Goal: Information Seeking & Learning: Check status

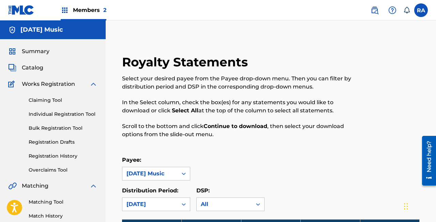
click at [95, 11] on span "Members 2" at bounding box center [89, 10] width 33 height 8
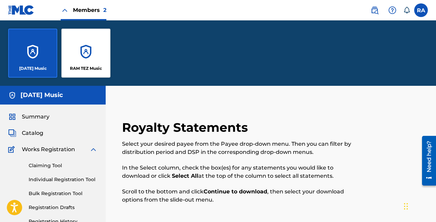
click at [203, 60] on div "[DATE] Music RAM TEZ Music" at bounding box center [218, 52] width 436 height 65
click at [79, 53] on div "RAM TEZ Music" at bounding box center [85, 53] width 49 height 49
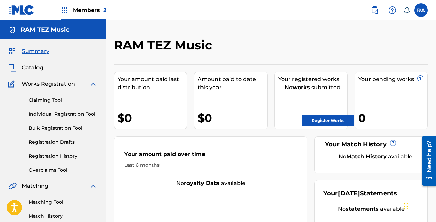
click at [100, 9] on span "Members 2" at bounding box center [89, 10] width 33 height 8
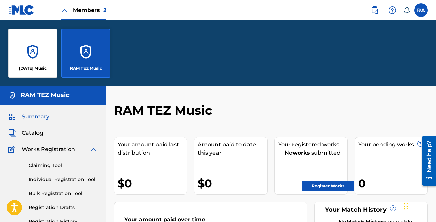
click at [30, 43] on div "[DATE] Music" at bounding box center [32, 53] width 49 height 49
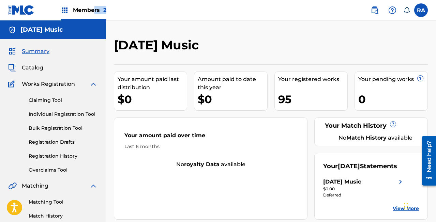
click at [94, 13] on div "Members 2" at bounding box center [84, 10] width 46 height 20
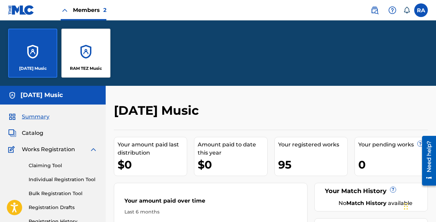
click at [89, 12] on span "Members 2" at bounding box center [89, 10] width 33 height 8
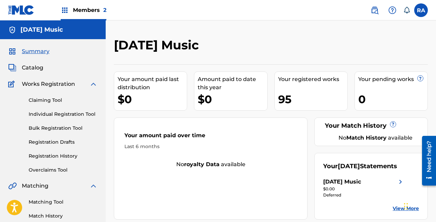
click at [87, 7] on span "Members 2" at bounding box center [89, 10] width 33 height 8
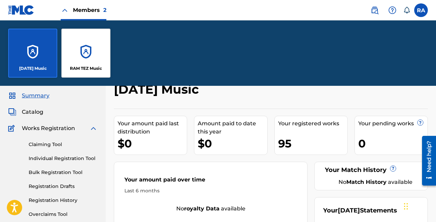
scroll to position [19, 0]
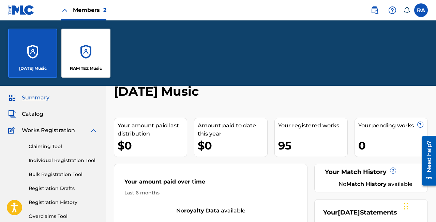
click at [81, 60] on div "RAM TEZ Music" at bounding box center [85, 53] width 49 height 49
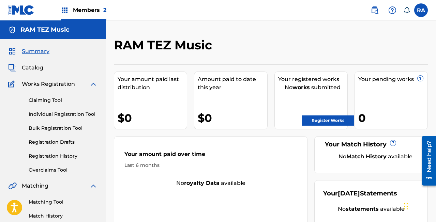
click at [95, 9] on span "Members 2" at bounding box center [89, 10] width 33 height 8
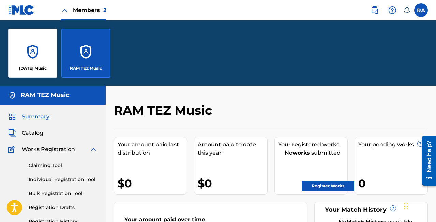
click at [25, 58] on div "[DATE] Music" at bounding box center [32, 53] width 49 height 49
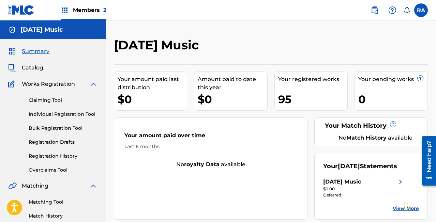
click at [101, 6] on span "Members 2" at bounding box center [89, 10] width 33 height 8
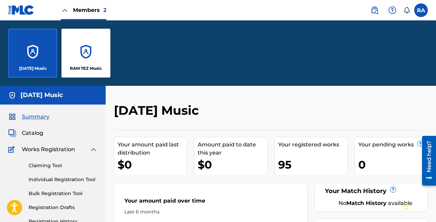
click at [90, 53] on div "RAM TEZ Music" at bounding box center [85, 53] width 49 height 49
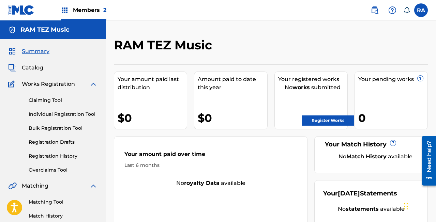
click at [103, 10] on span "2" at bounding box center [104, 10] width 3 height 6
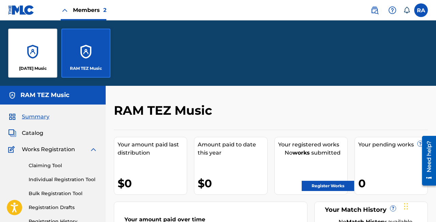
click at [102, 9] on span "Members 2" at bounding box center [89, 10] width 33 height 8
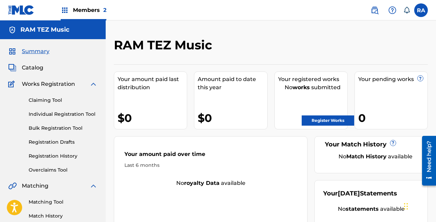
click at [91, 12] on span "Members 2" at bounding box center [89, 10] width 33 height 8
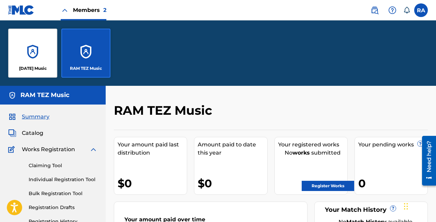
click at [37, 56] on div "[DATE] Music" at bounding box center [32, 53] width 49 height 49
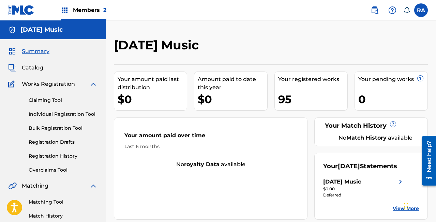
click at [307, 79] on div "Your registered works" at bounding box center [312, 79] width 69 height 8
click at [30, 64] on span "Catalog" at bounding box center [32, 68] width 21 height 8
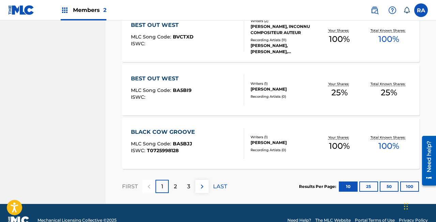
scroll to position [575, 0]
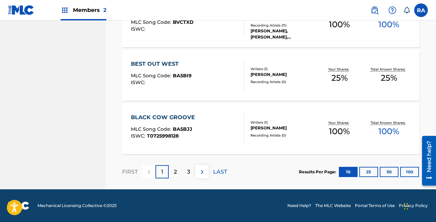
click at [172, 170] on div "2" at bounding box center [175, 171] width 13 height 13
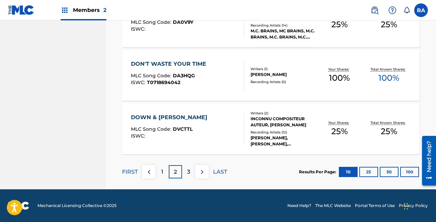
click at [190, 172] on p "3" at bounding box center [188, 172] width 3 height 8
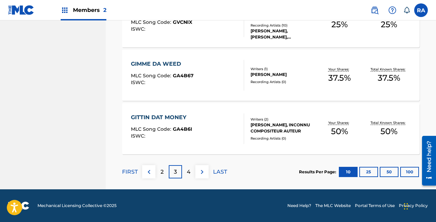
click at [190, 177] on div "4" at bounding box center [188, 171] width 13 height 13
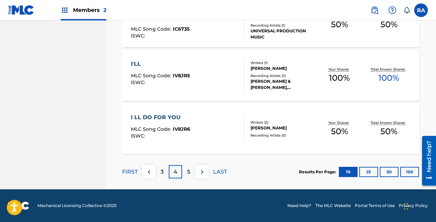
click at [190, 169] on p "5" at bounding box center [188, 172] width 3 height 8
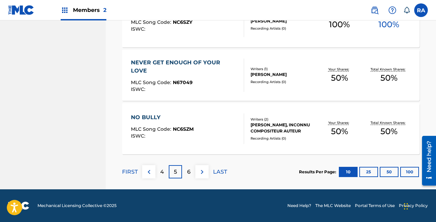
click at [190, 169] on p "6" at bounding box center [188, 172] width 3 height 8
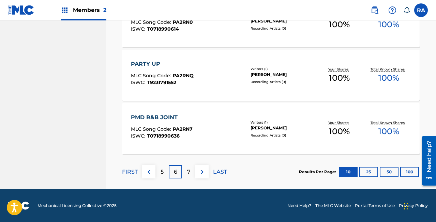
click at [190, 166] on div "7" at bounding box center [188, 171] width 13 height 13
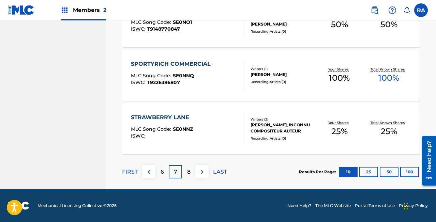
click at [190, 166] on div "8" at bounding box center [188, 171] width 13 height 13
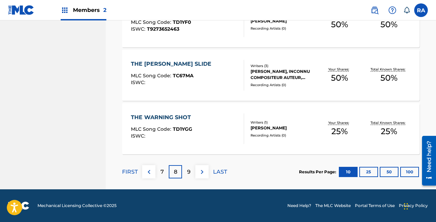
click at [190, 166] on div "9" at bounding box center [188, 171] width 13 height 13
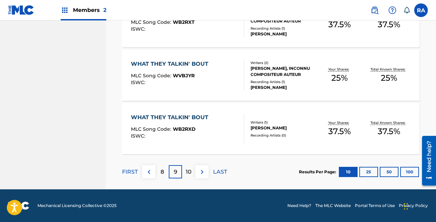
click at [190, 171] on p "10" at bounding box center [189, 172] width 6 height 8
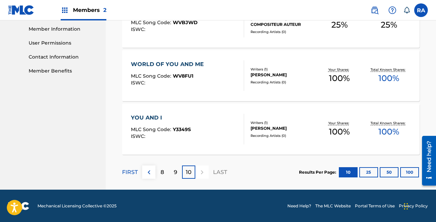
scroll to position [308, 0]
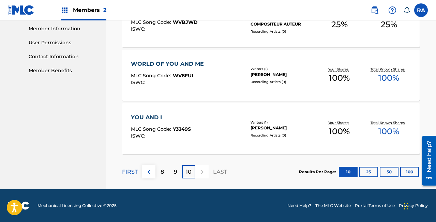
click at [151, 169] on img at bounding box center [149, 172] width 8 height 8
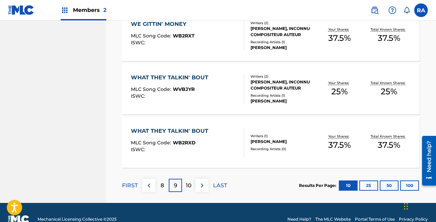
scroll to position [575, 0]
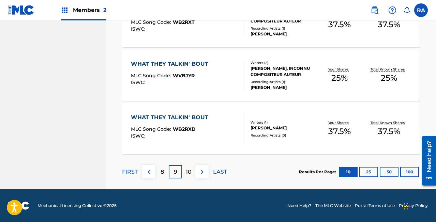
click at [152, 168] on img at bounding box center [149, 172] width 8 height 8
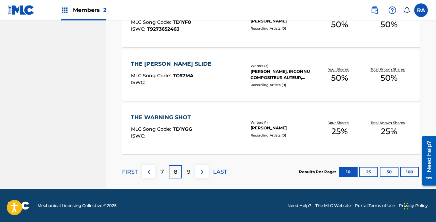
click at [152, 168] on img at bounding box center [149, 172] width 8 height 8
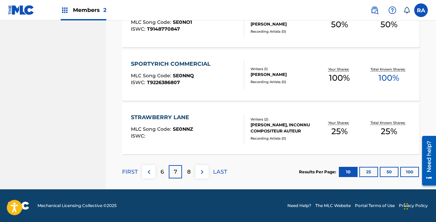
click at [147, 173] on img at bounding box center [149, 172] width 8 height 8
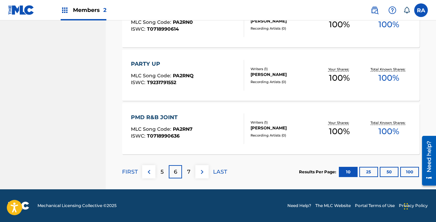
click at [147, 173] on img at bounding box center [149, 172] width 8 height 8
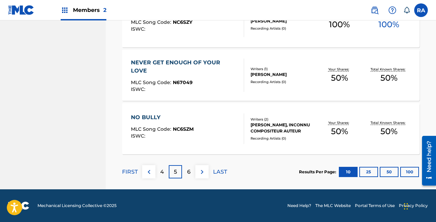
click at [149, 172] on img at bounding box center [149, 172] width 8 height 8
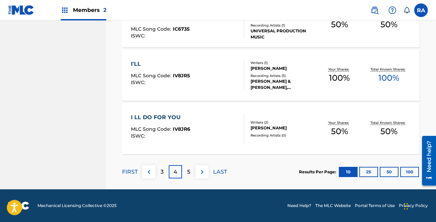
click at [149, 170] on img at bounding box center [149, 172] width 8 height 8
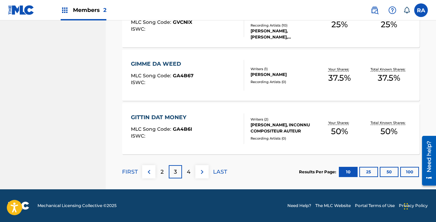
click at [149, 170] on img at bounding box center [149, 172] width 8 height 8
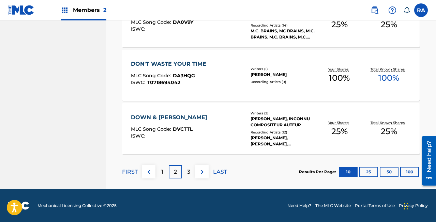
click at [161, 173] on div "1" at bounding box center [161, 171] width 13 height 13
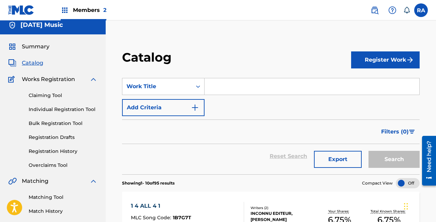
scroll to position [0, 0]
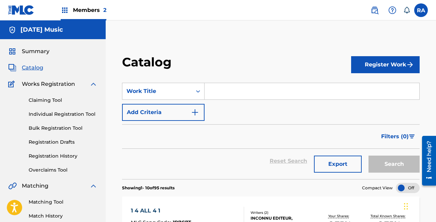
click at [41, 54] on span "Summary" at bounding box center [36, 51] width 28 height 8
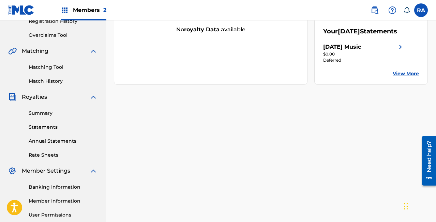
scroll to position [136, 0]
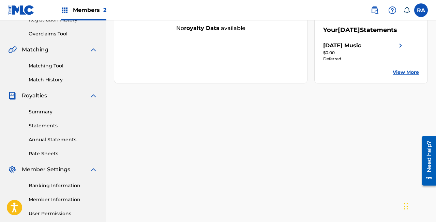
click at [408, 73] on link "View More" at bounding box center [406, 72] width 26 height 7
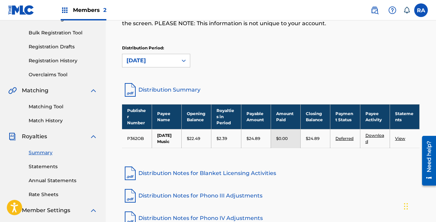
scroll to position [108, 0]
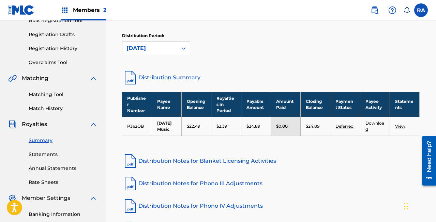
click at [39, 154] on link "Statements" at bounding box center [63, 154] width 69 height 7
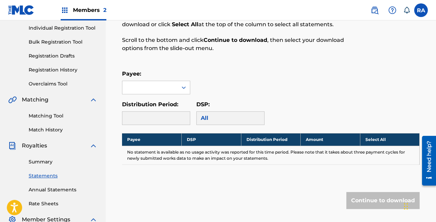
scroll to position [85, 0]
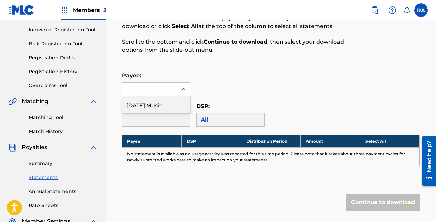
click at [184, 90] on icon at bounding box center [183, 89] width 7 height 7
click at [180, 105] on div "[DATE] Music" at bounding box center [156, 104] width 68 height 17
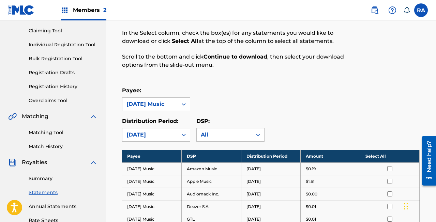
scroll to position [57, 0]
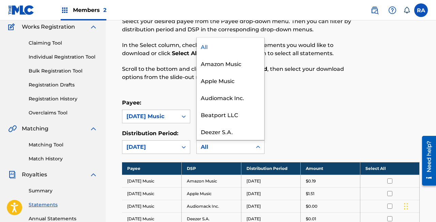
click at [258, 146] on icon at bounding box center [258, 147] width 7 height 7
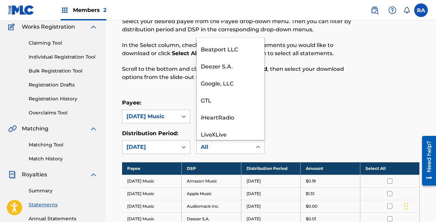
scroll to position [0, 0]
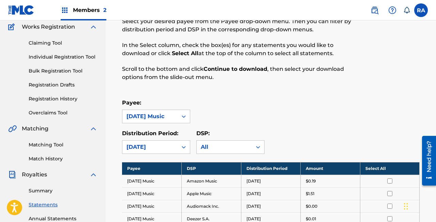
click at [334, 141] on div "Distribution Period: [DATE] DSP: All" at bounding box center [271, 142] width 298 height 25
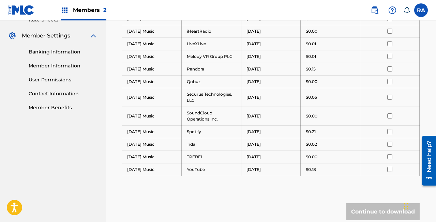
scroll to position [272, 0]
